Goal: Information Seeking & Learning: Learn about a topic

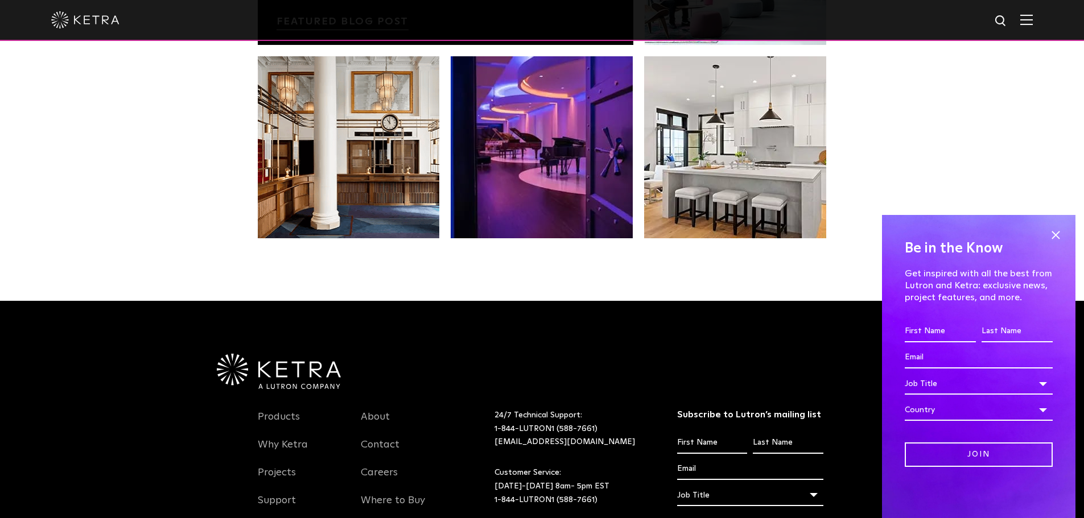
scroll to position [2392, 0]
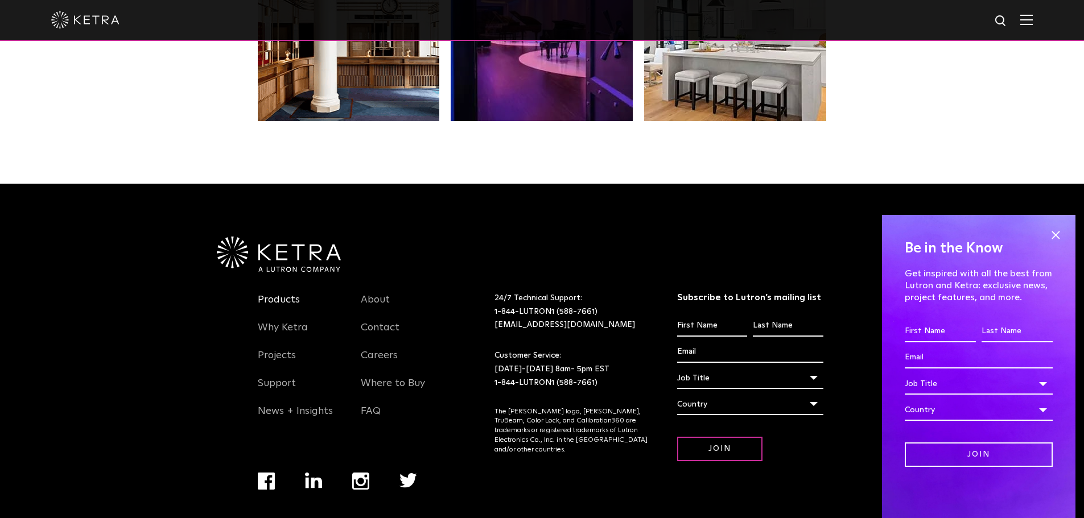
click at [271, 293] on link "Products" at bounding box center [279, 306] width 42 height 26
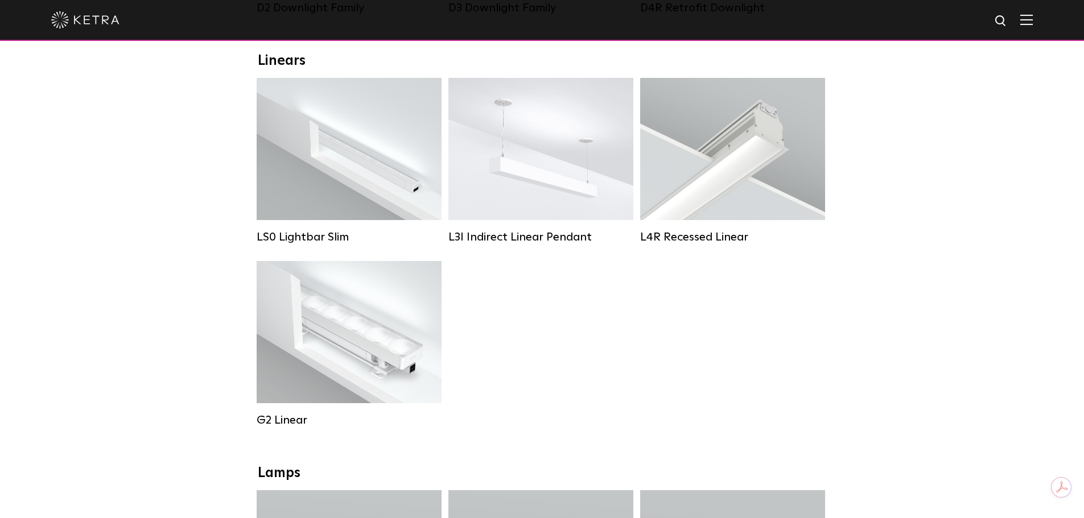
scroll to position [512, 0]
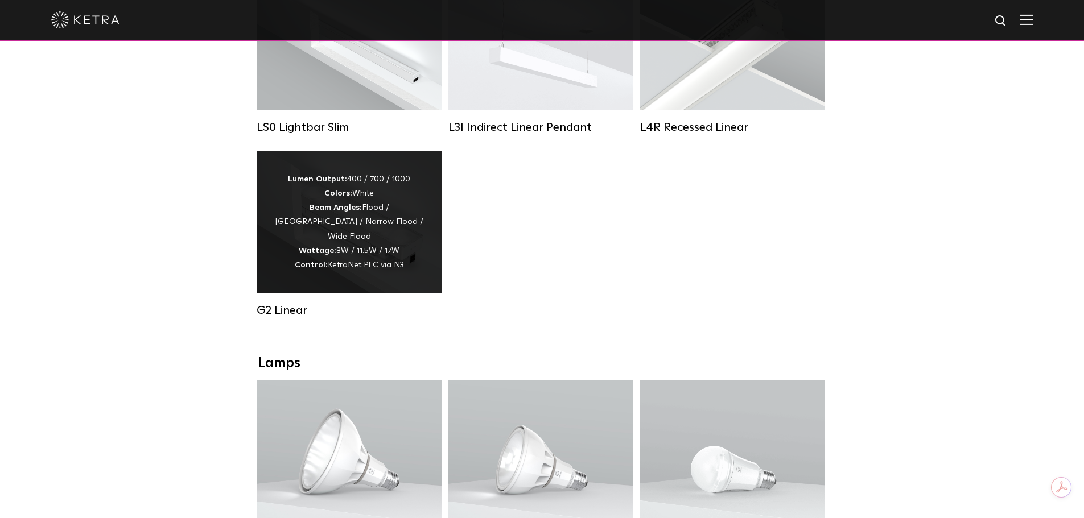
click at [363, 247] on div "Lumen Output: 400 / 700 / 1000 Colors: White Beam Angles: Flood / Graze / Narro…" at bounding box center [349, 222] width 151 height 100
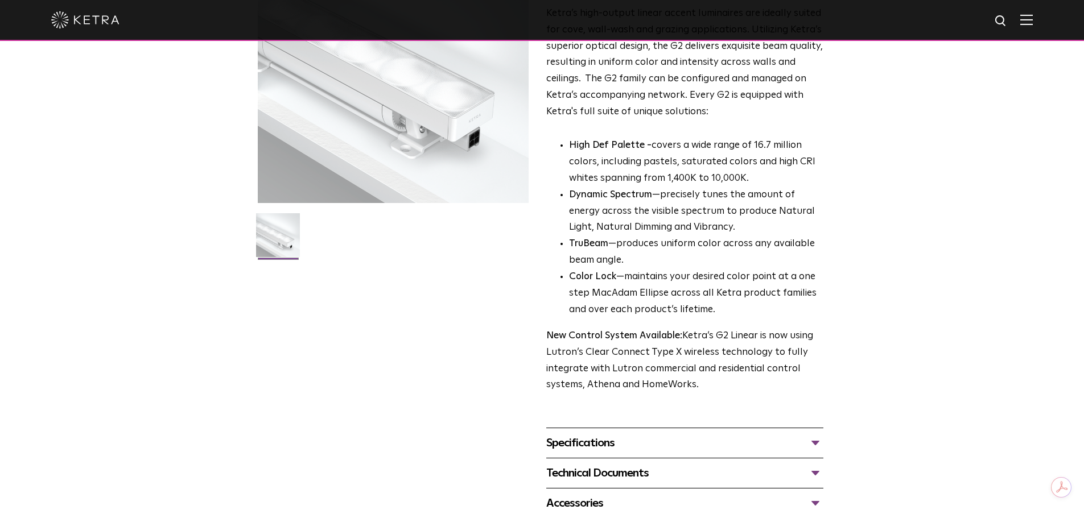
scroll to position [171, 0]
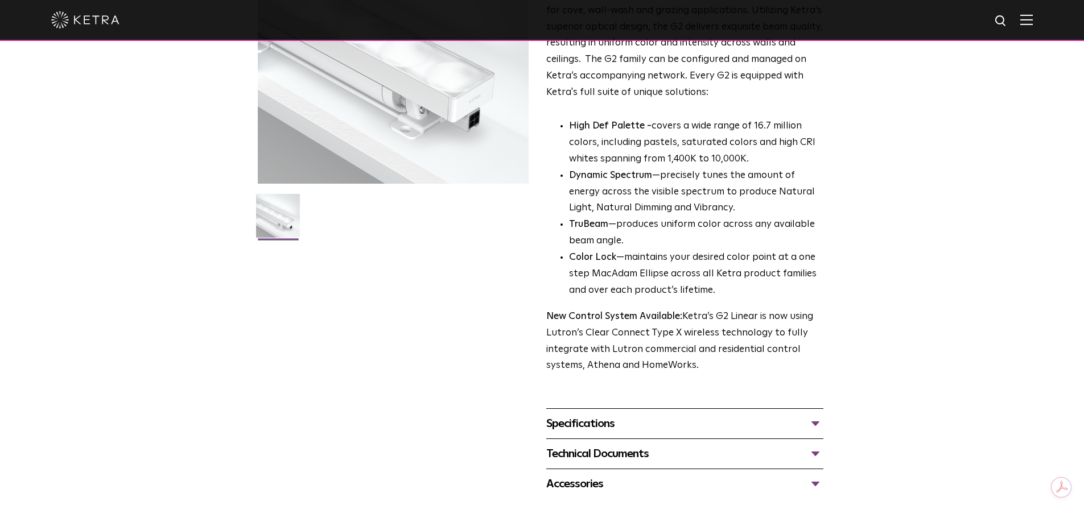
click at [602, 426] on div "Specifications" at bounding box center [684, 424] width 277 height 18
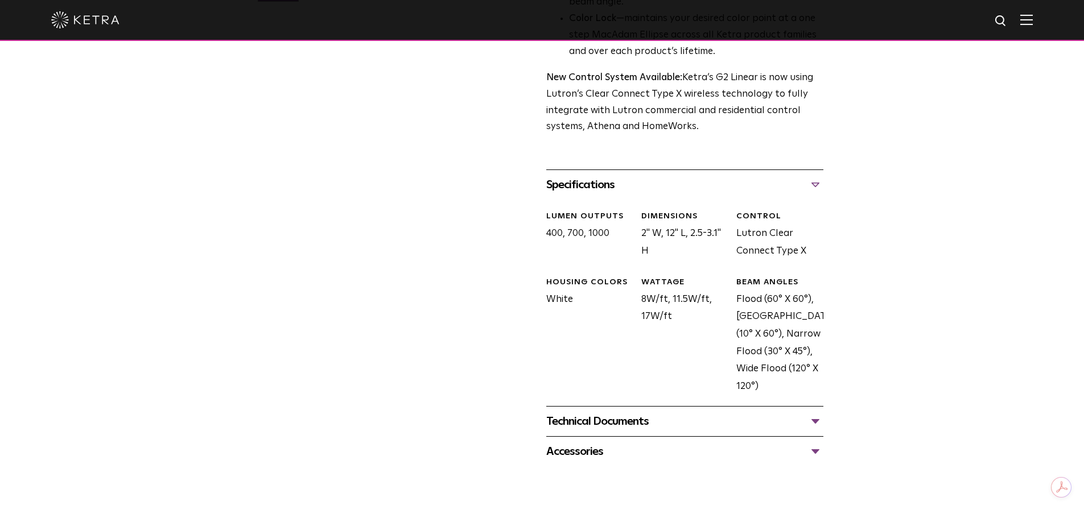
scroll to position [512, 0]
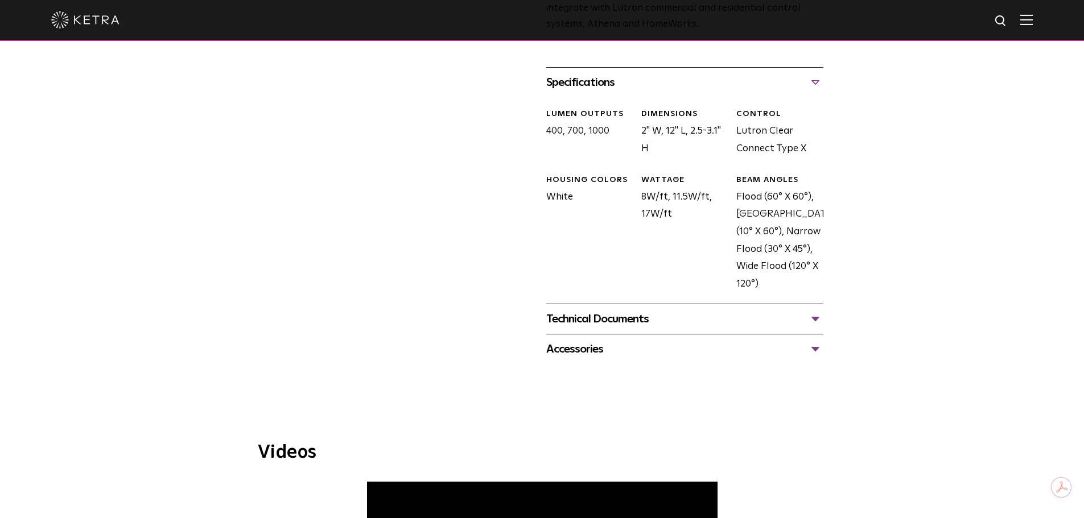
click at [708, 321] on div "Technical Documents" at bounding box center [684, 319] width 277 height 18
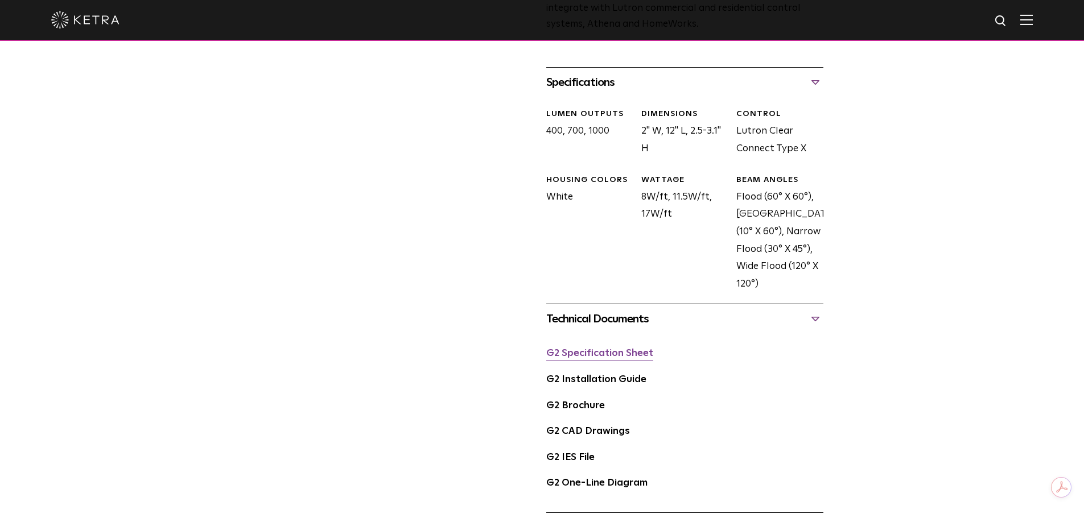
click at [614, 357] on link "G2 Specification Sheet" at bounding box center [599, 354] width 107 height 10
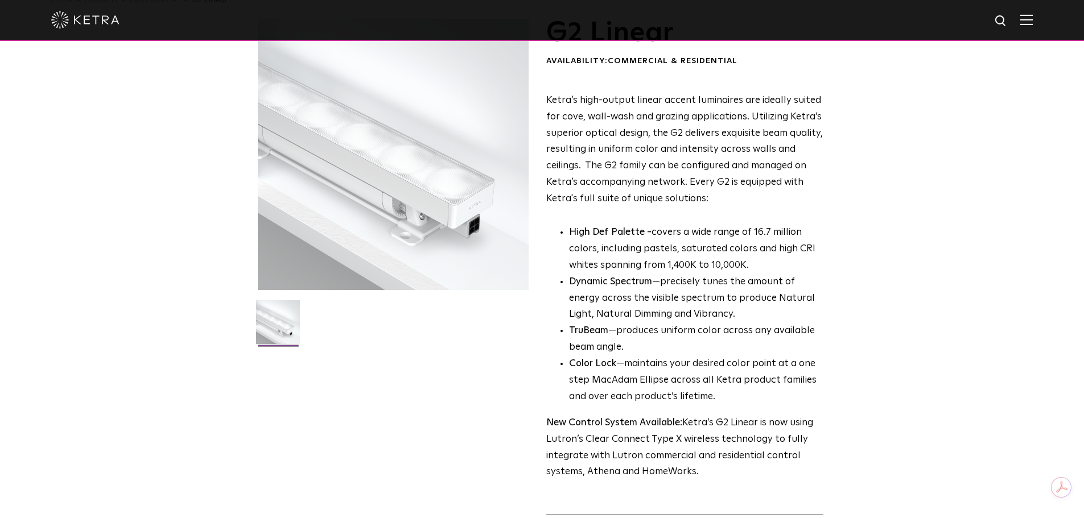
scroll to position [0, 0]
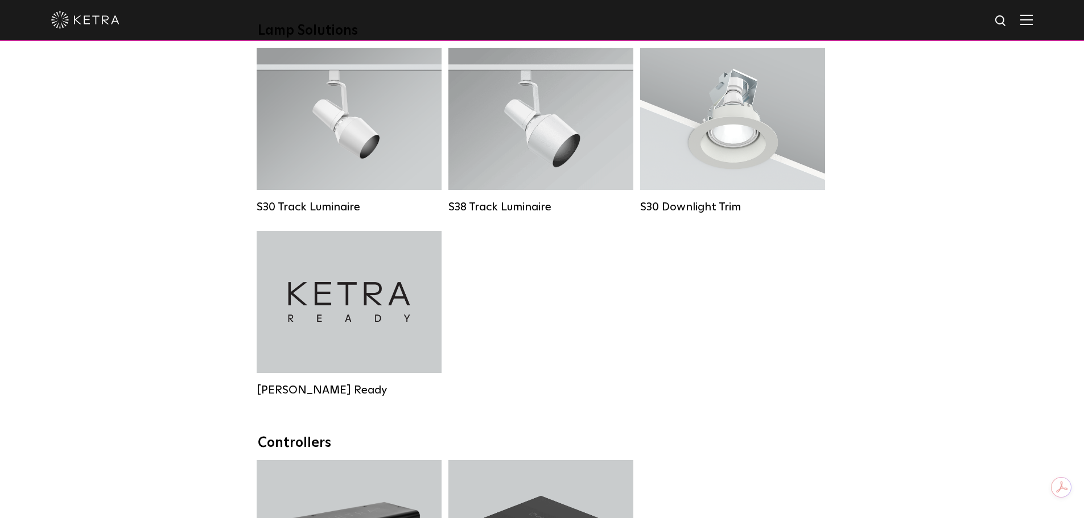
scroll to position [967, 0]
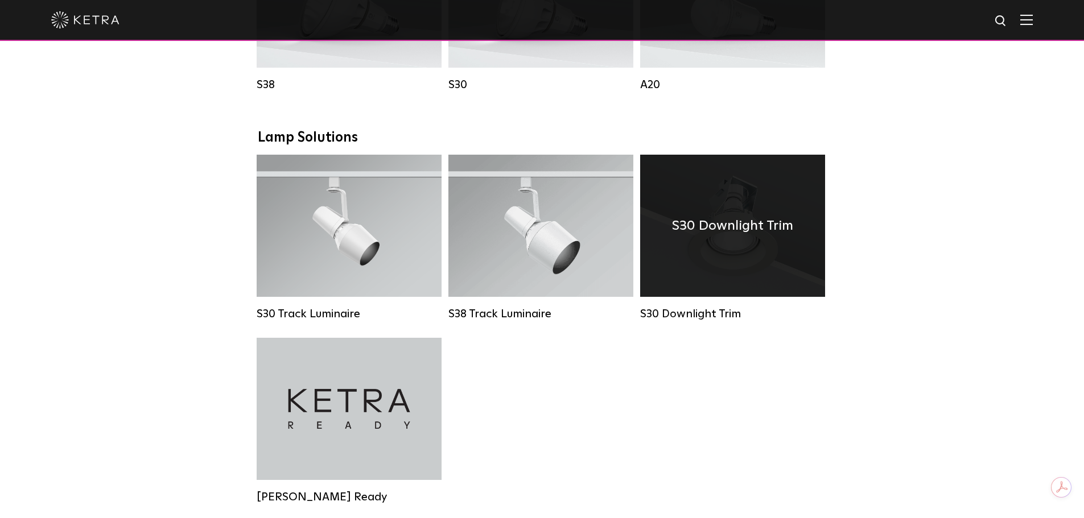
click at [700, 321] on div "S30 Downlight Trim" at bounding box center [732, 314] width 185 height 14
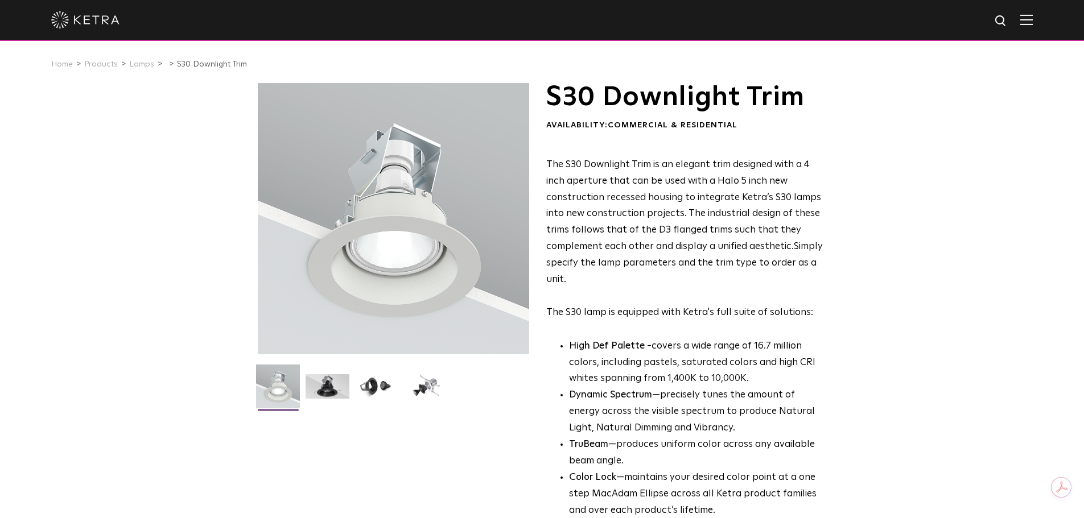
scroll to position [228, 0]
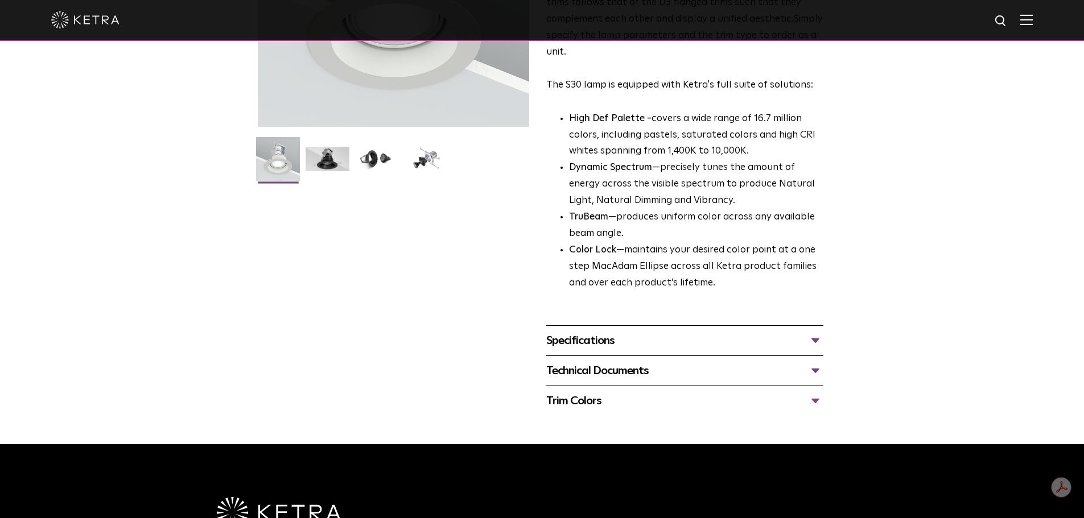
click at [628, 343] on div "Specifications" at bounding box center [684, 341] width 277 height 18
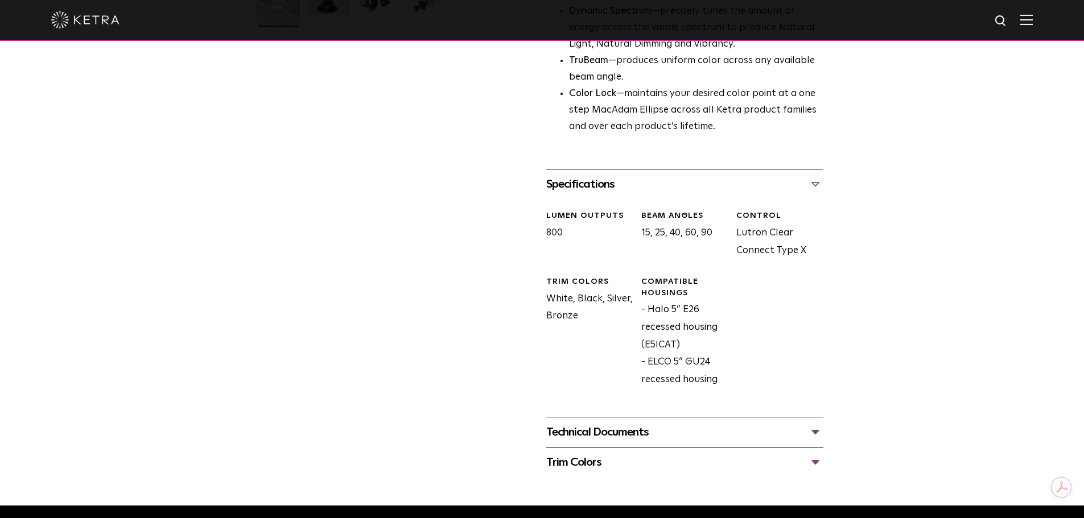
scroll to position [398, 0]
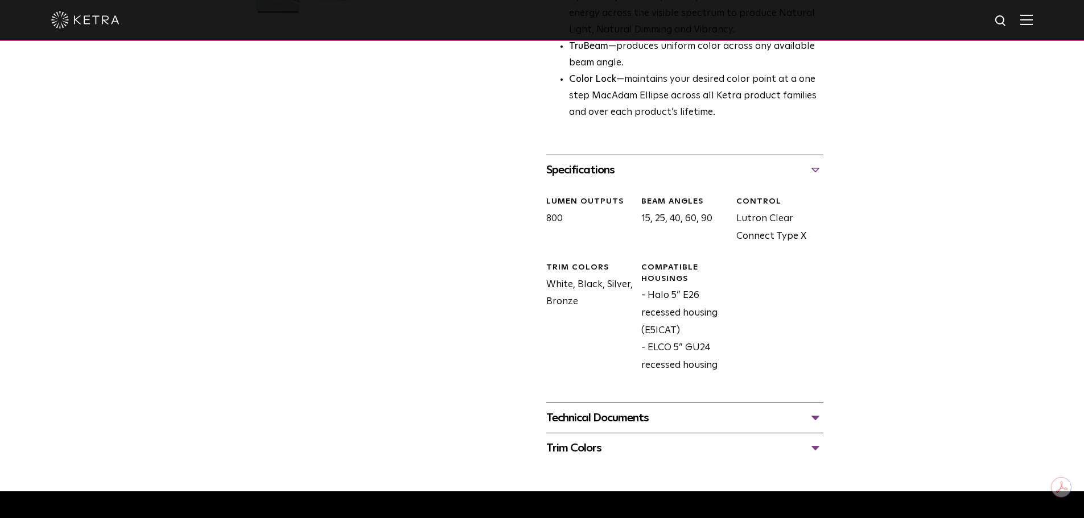
click at [623, 416] on div "Technical Documents" at bounding box center [684, 418] width 277 height 18
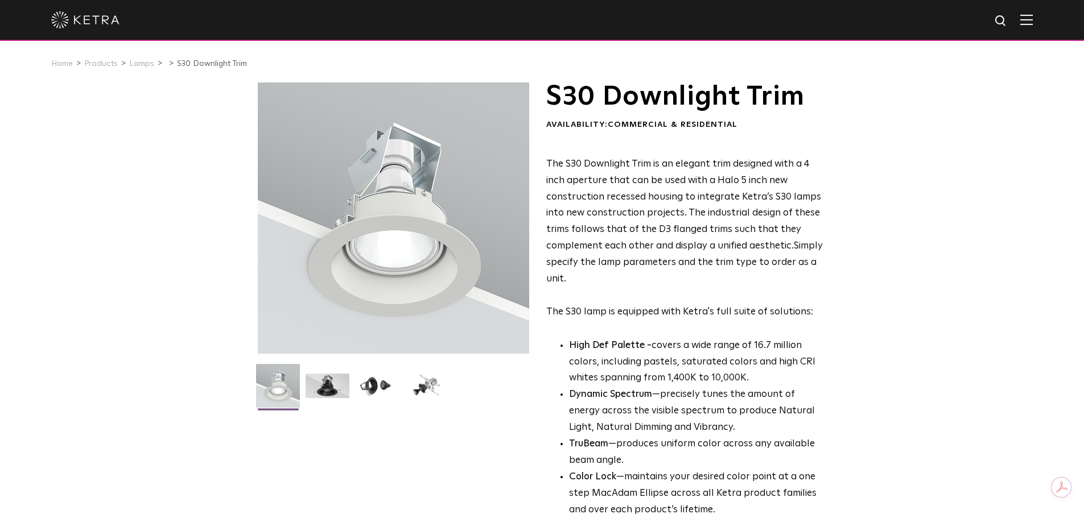
scroll to position [0, 0]
click at [413, 382] on img at bounding box center [426, 390] width 44 height 33
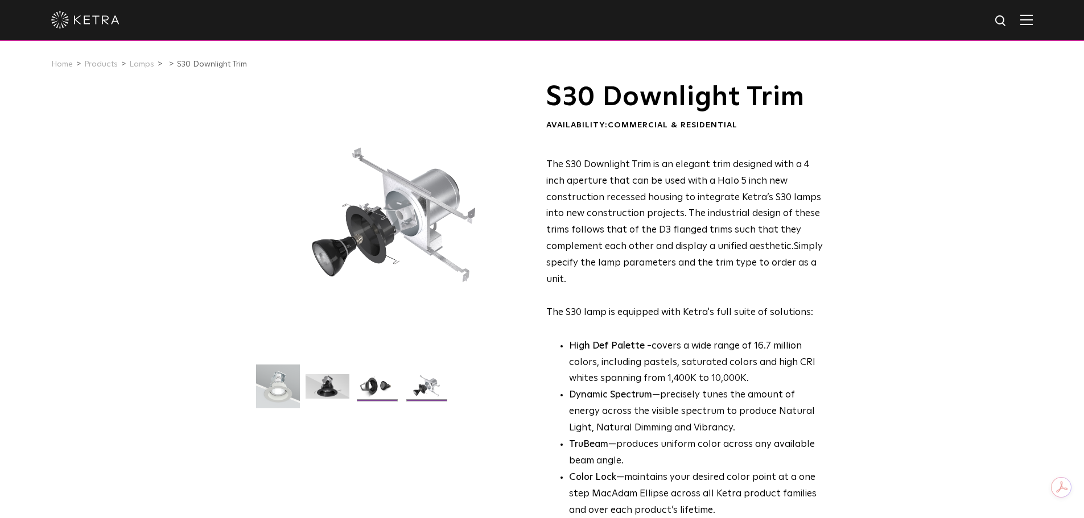
click at [381, 392] on img at bounding box center [377, 390] width 44 height 33
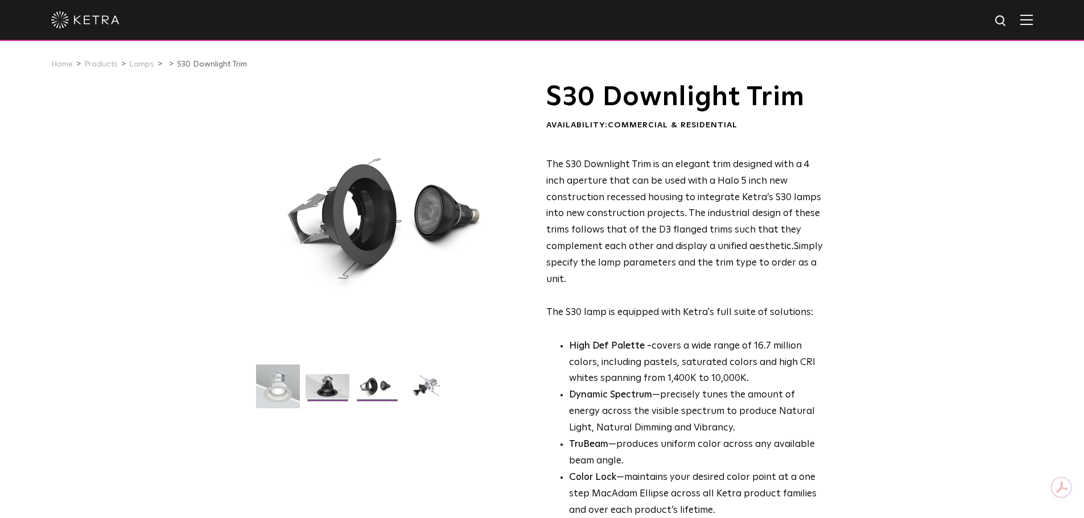
click at [341, 397] on img at bounding box center [327, 390] width 44 height 33
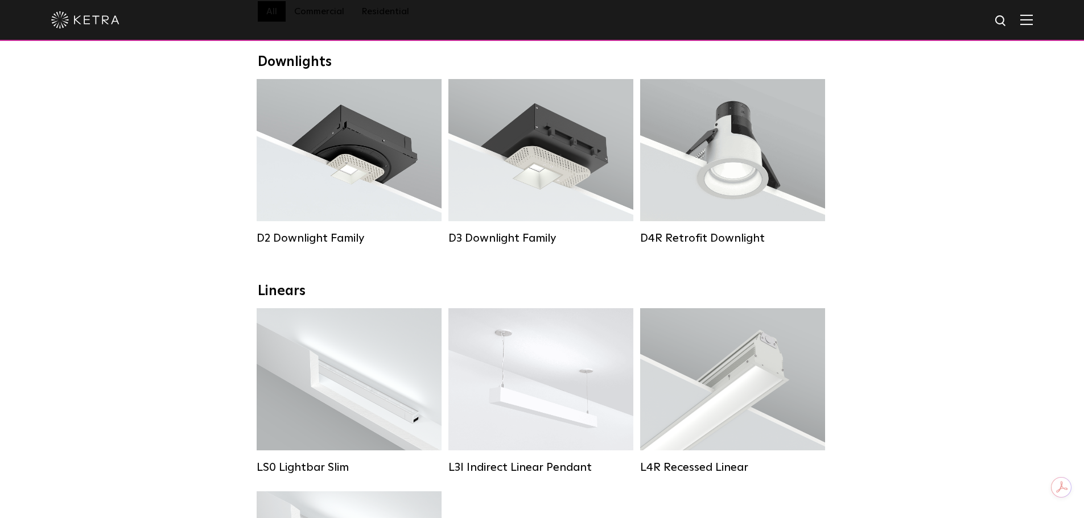
scroll to position [171, 0]
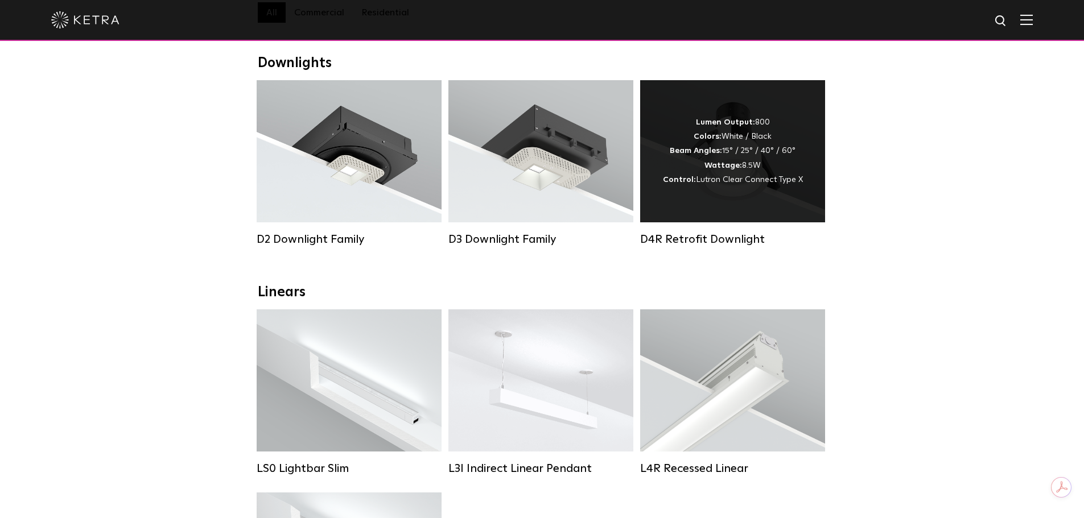
click at [717, 222] on div "Lumen Output: 800 Colors: White / Black Beam Angles: 15° / 25° / 40° / 60° Watt…" at bounding box center [732, 151] width 185 height 142
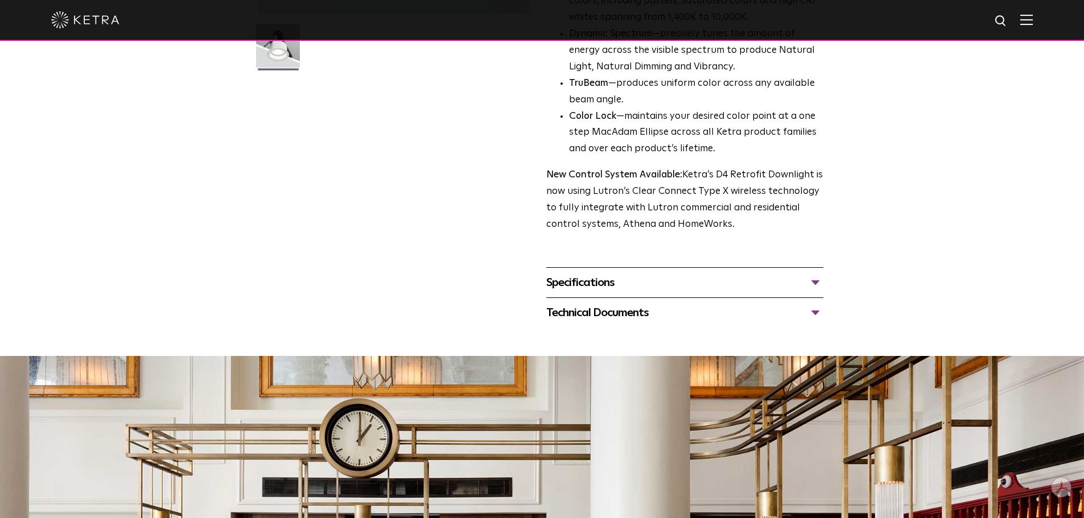
scroll to position [341, 0]
click at [607, 290] on div "Specifications" at bounding box center [684, 282] width 277 height 18
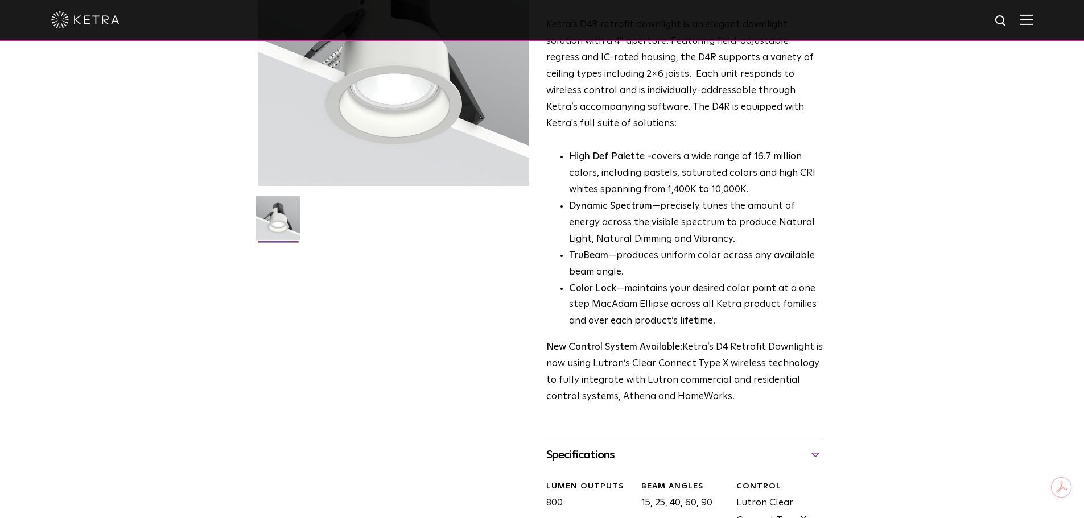
scroll to position [57, 0]
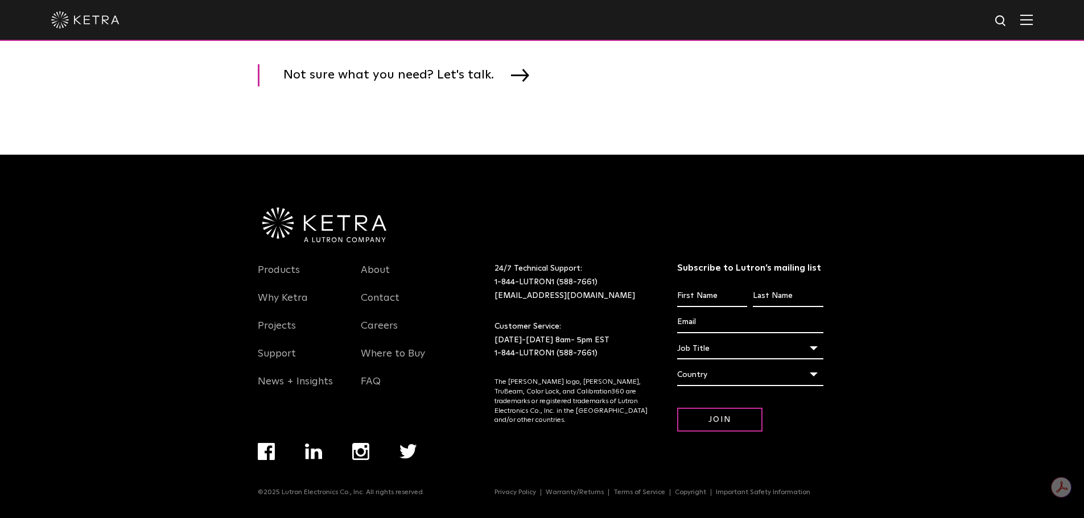
scroll to position [1743, 0]
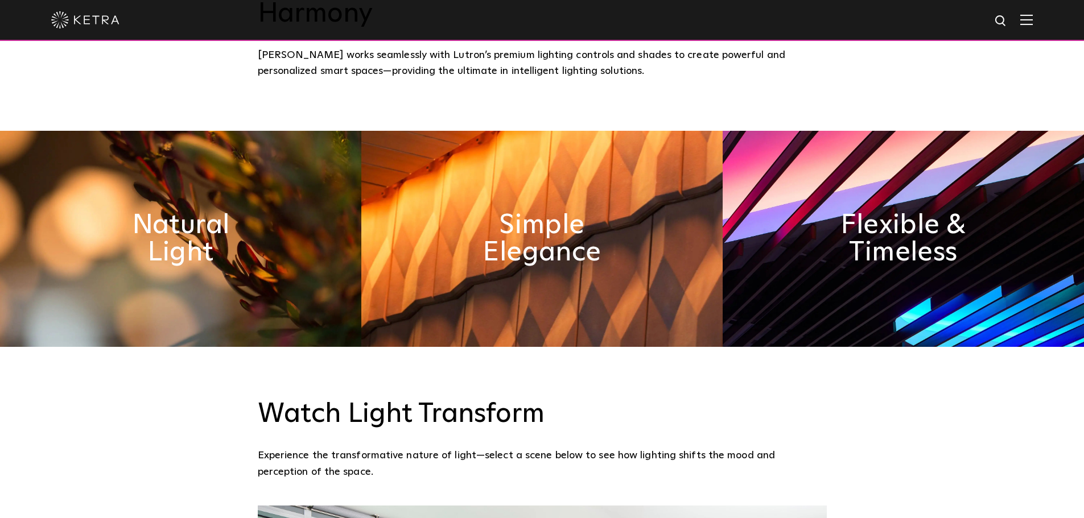
scroll to position [572, 0]
